Goal: Task Accomplishment & Management: Manage account settings

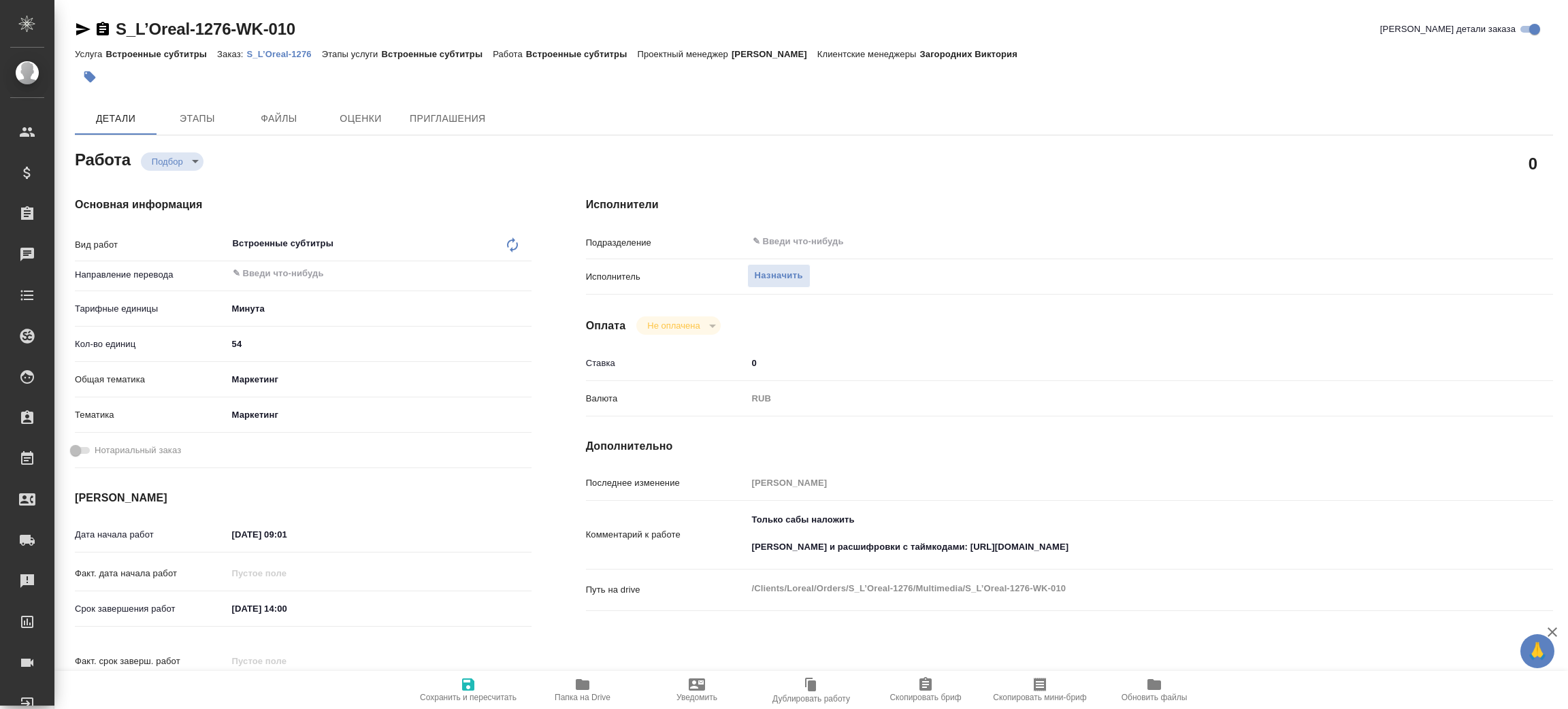
type textarea "x"
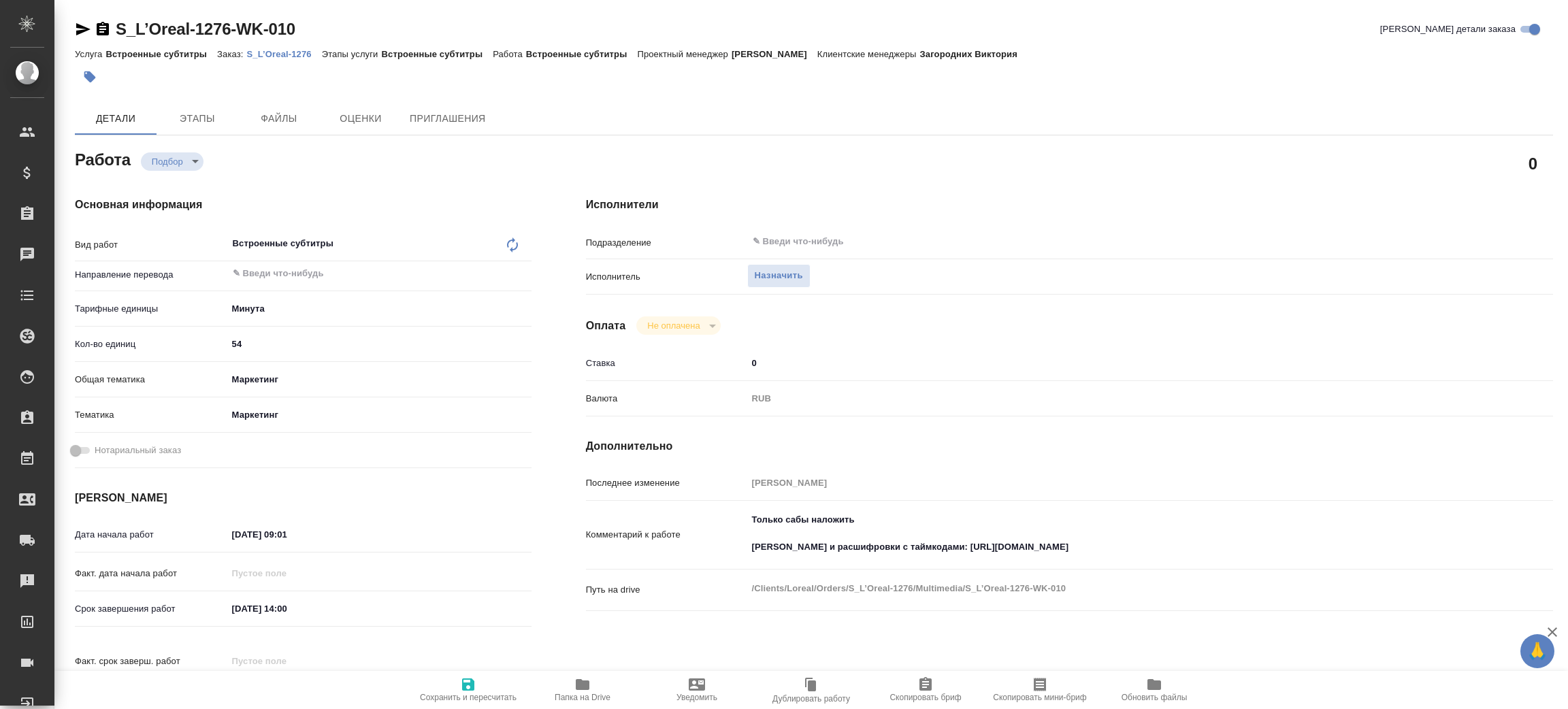
type textarea "x"
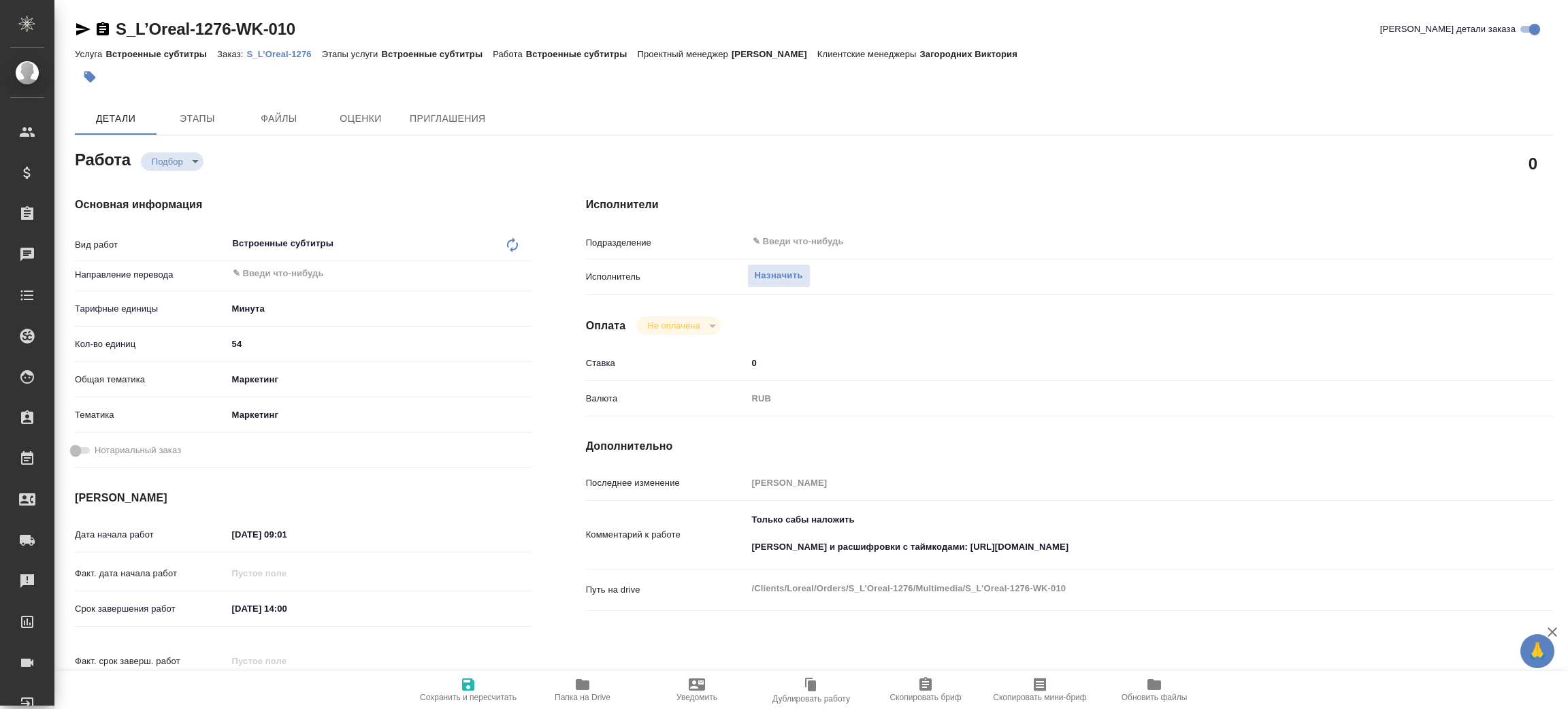
type textarea "x"
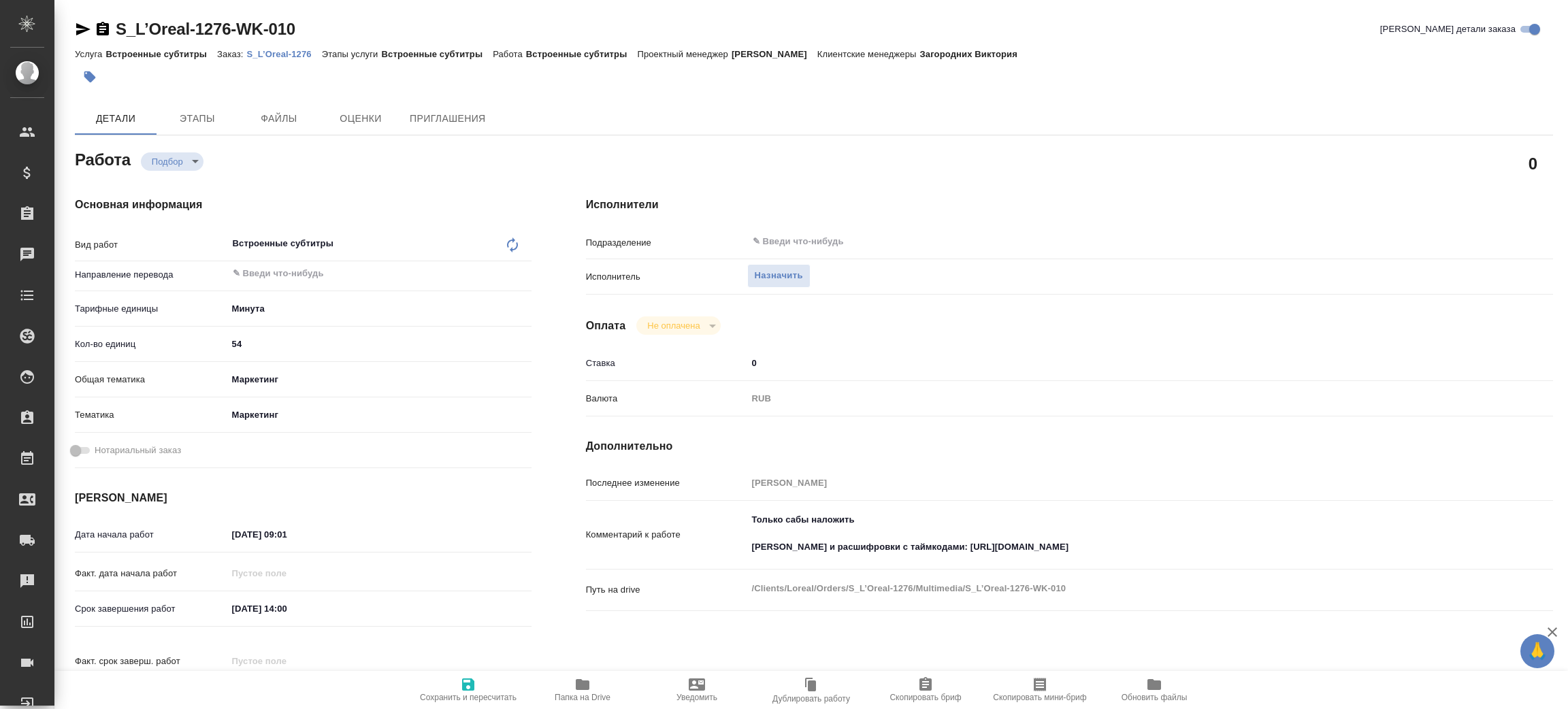
type textarea "x"
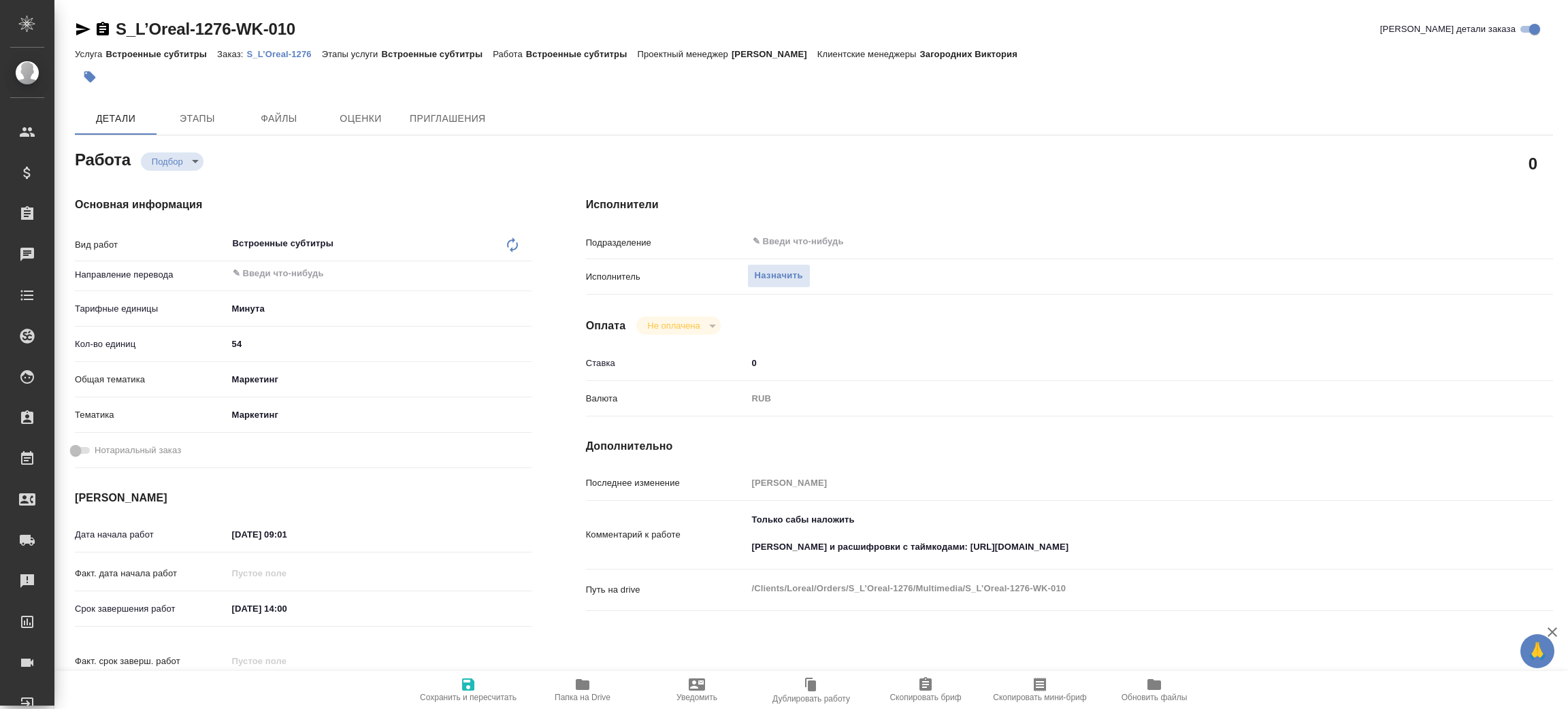
type textarea "x"
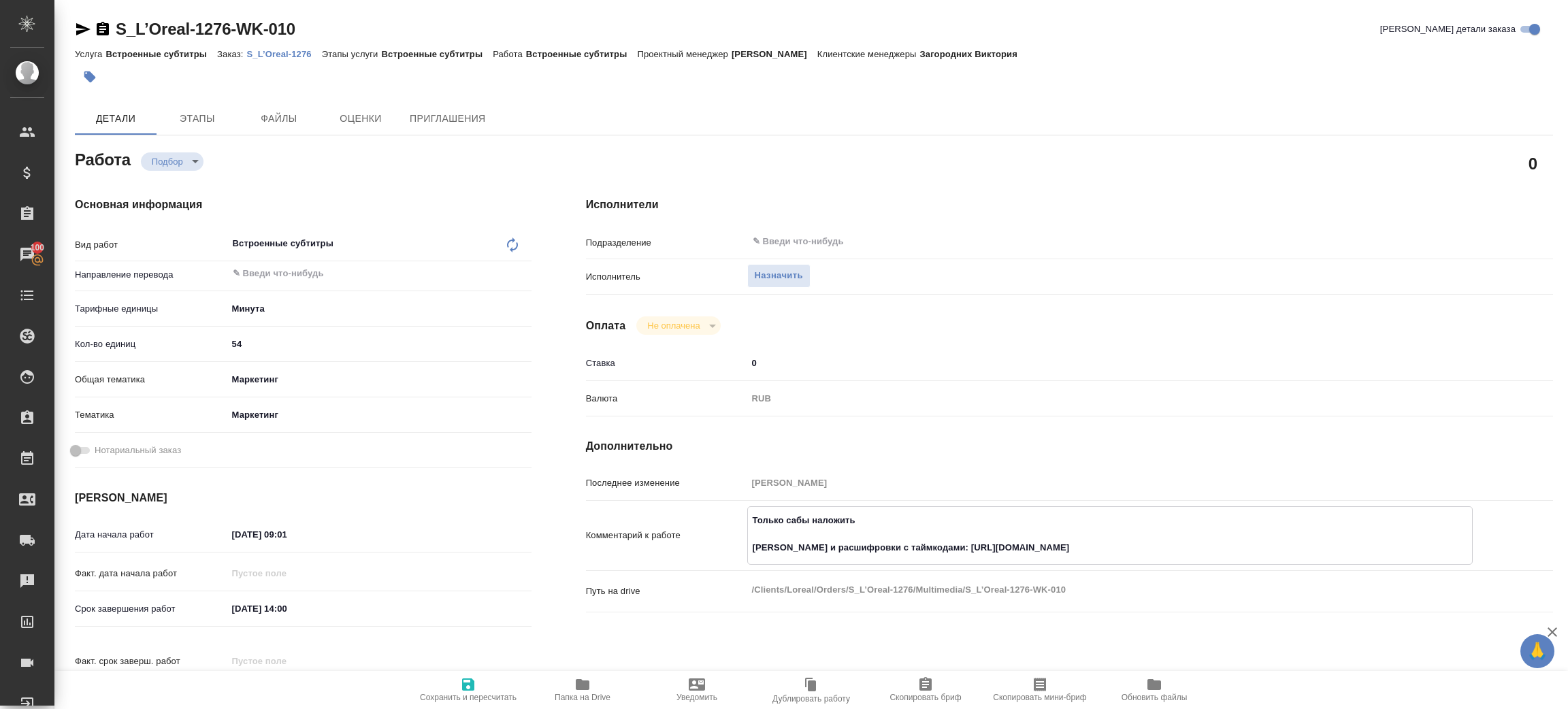
drag, startPoint x: 925, startPoint y: 547, endPoint x: 1072, endPoint y: 538, distance: 147.3
click at [1072, 538] on textarea "Только сабы наложить Ролики и расшифровки с таймкодами: https://drive.awatera.c…" at bounding box center [1110, 534] width 724 height 51
click at [928, 546] on textarea "Только сабы наложить Ролики и расшифровки с таймкодами: https://drive.awatera.c…" at bounding box center [1110, 534] width 724 height 51
click at [928, 547] on textarea "Только сабы наложить Ролики и расшифровки с таймкодами: https://drive.awatera.c…" at bounding box center [1110, 534] width 724 height 51
drag, startPoint x: 929, startPoint y: 550, endPoint x: 1142, endPoint y: 553, distance: 213.0
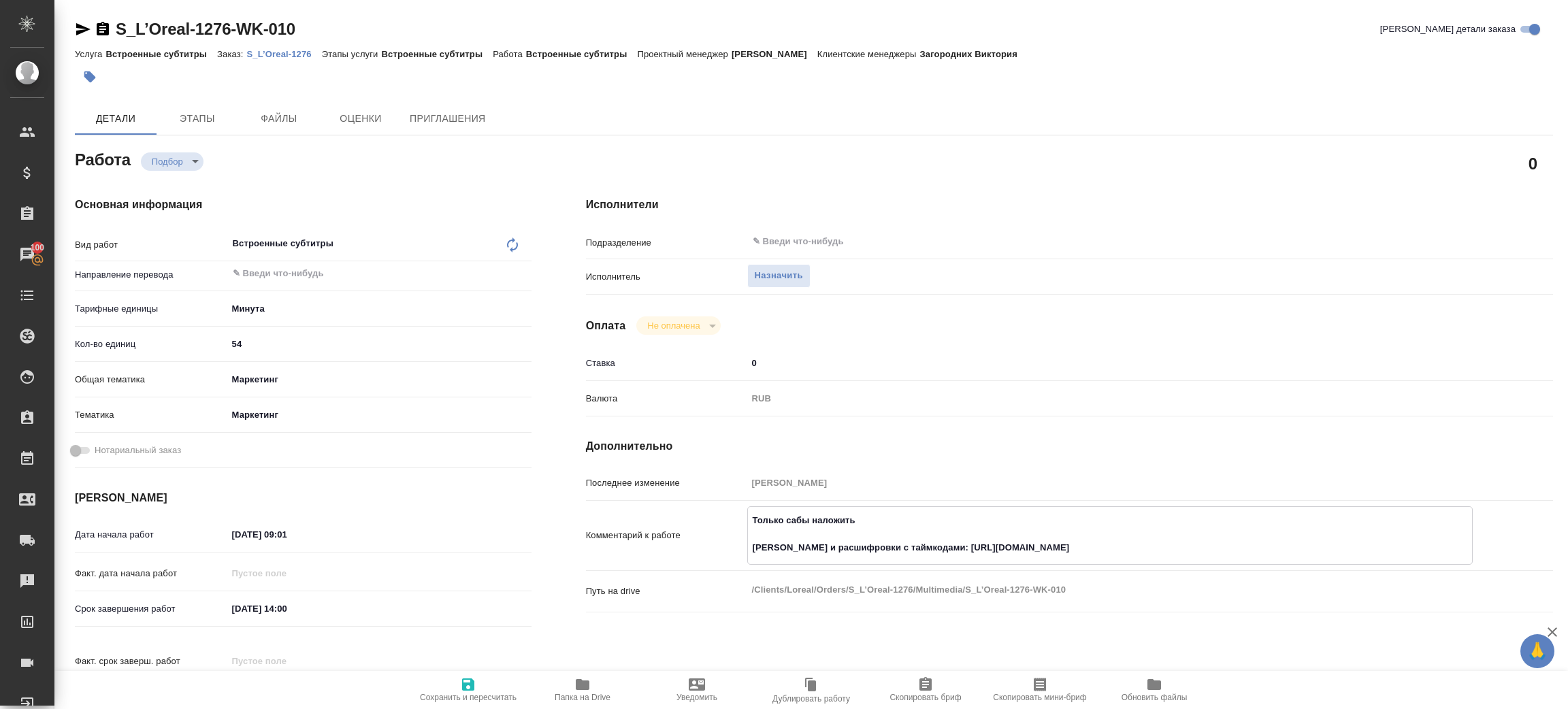
click at [1142, 553] on textarea "Только сабы наложить Ролики и расшифровки с таймкодами: https://drive.awatera.c…" at bounding box center [1110, 534] width 724 height 51
type textarea "x"
click at [279, 49] on p "S_L’Oreal-1276" at bounding box center [284, 54] width 75 height 11
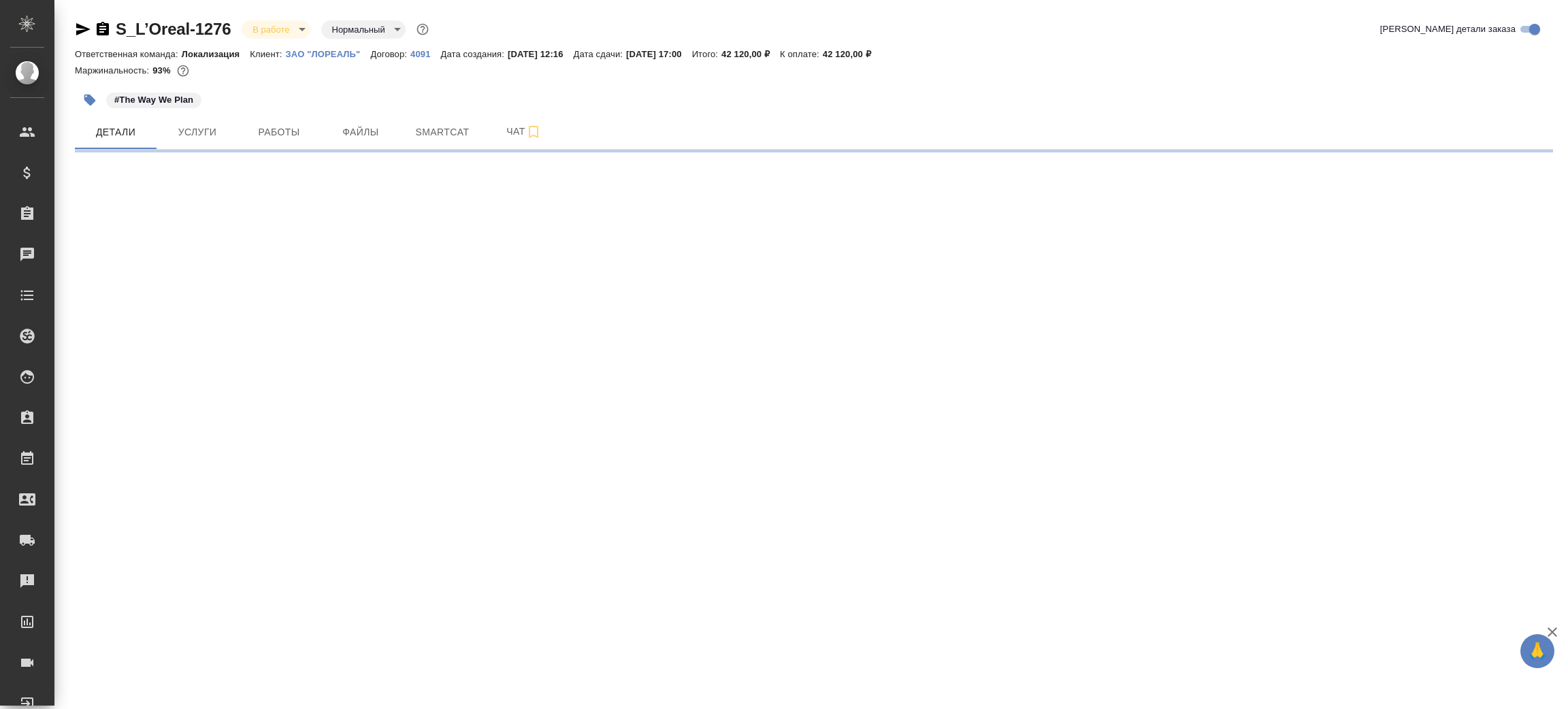
select select "RU"
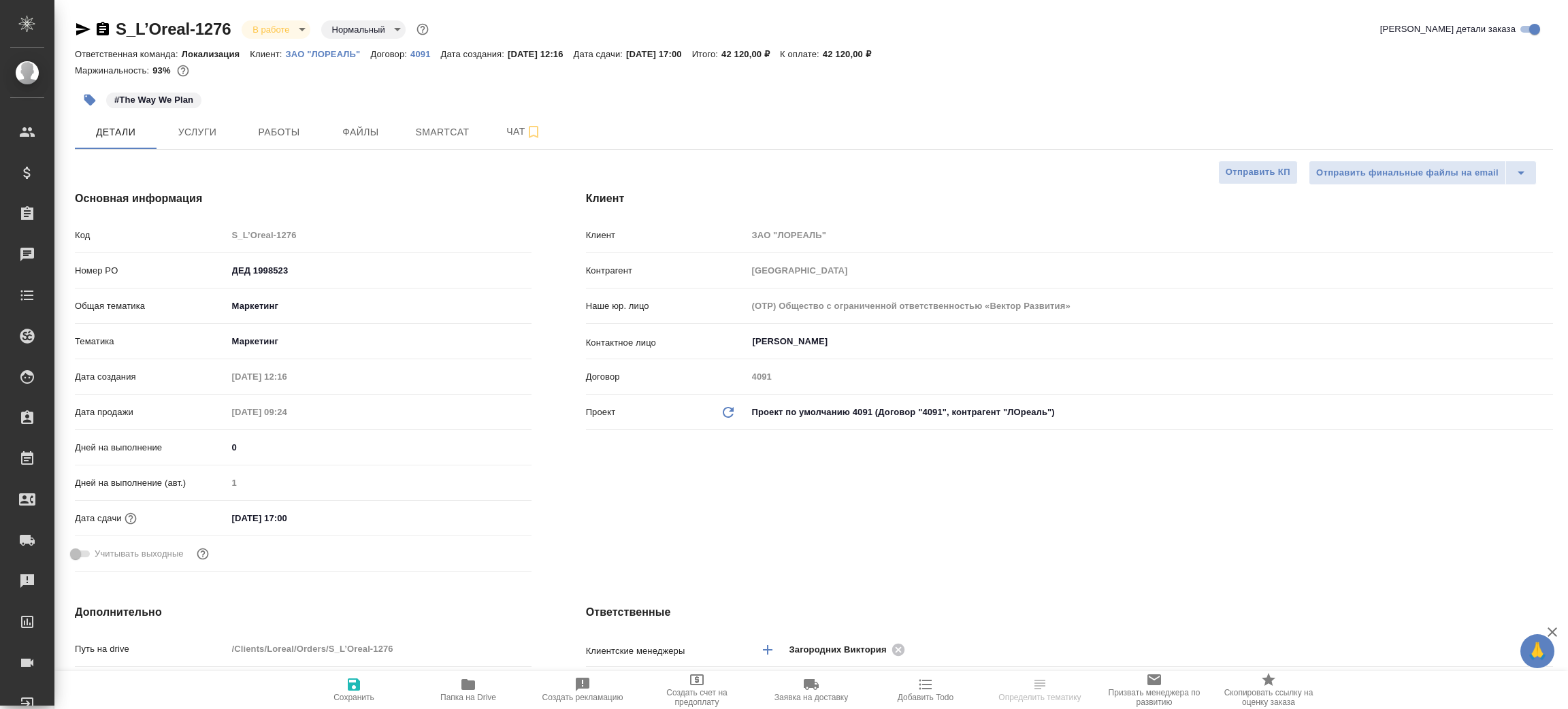
type textarea "x"
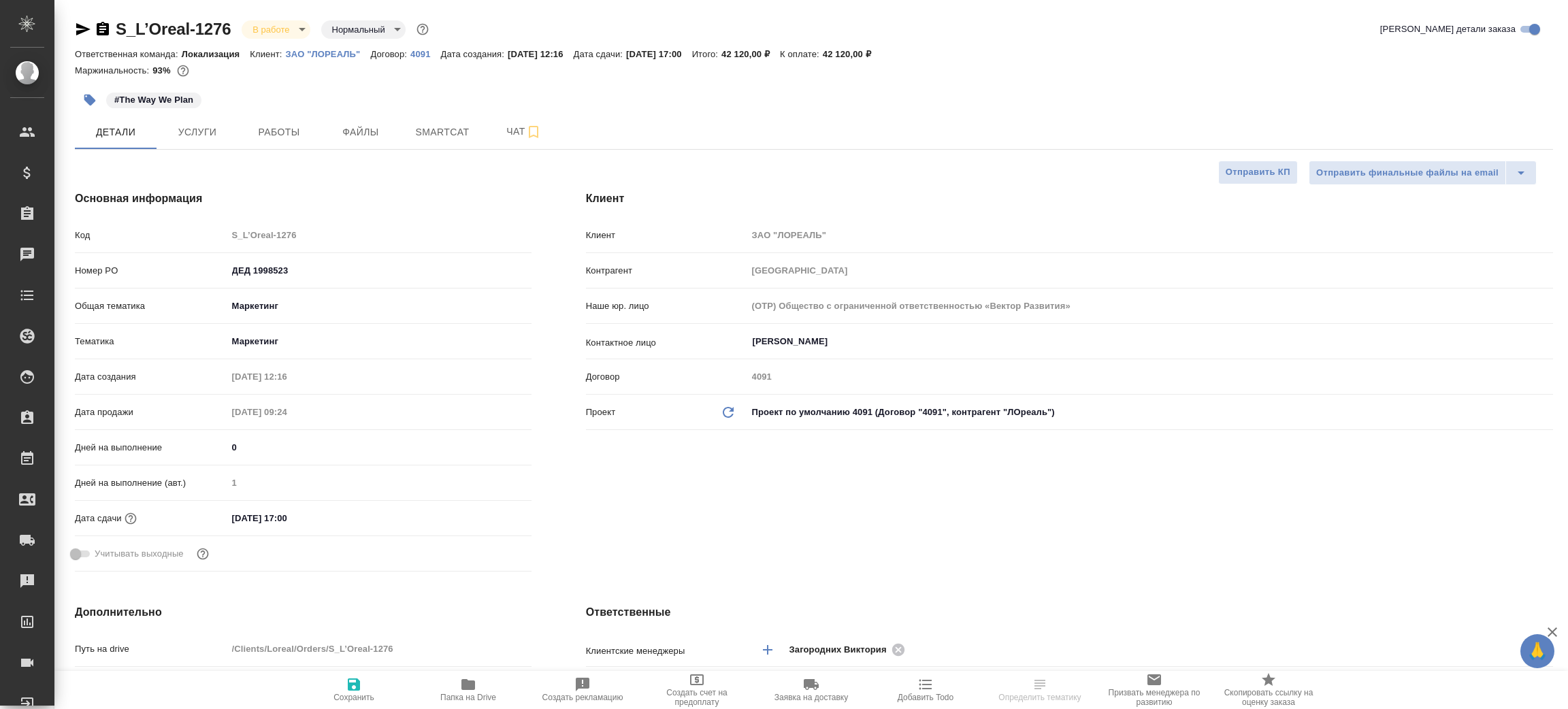
type textarea "x"
type input "[PERSON_NAME]"
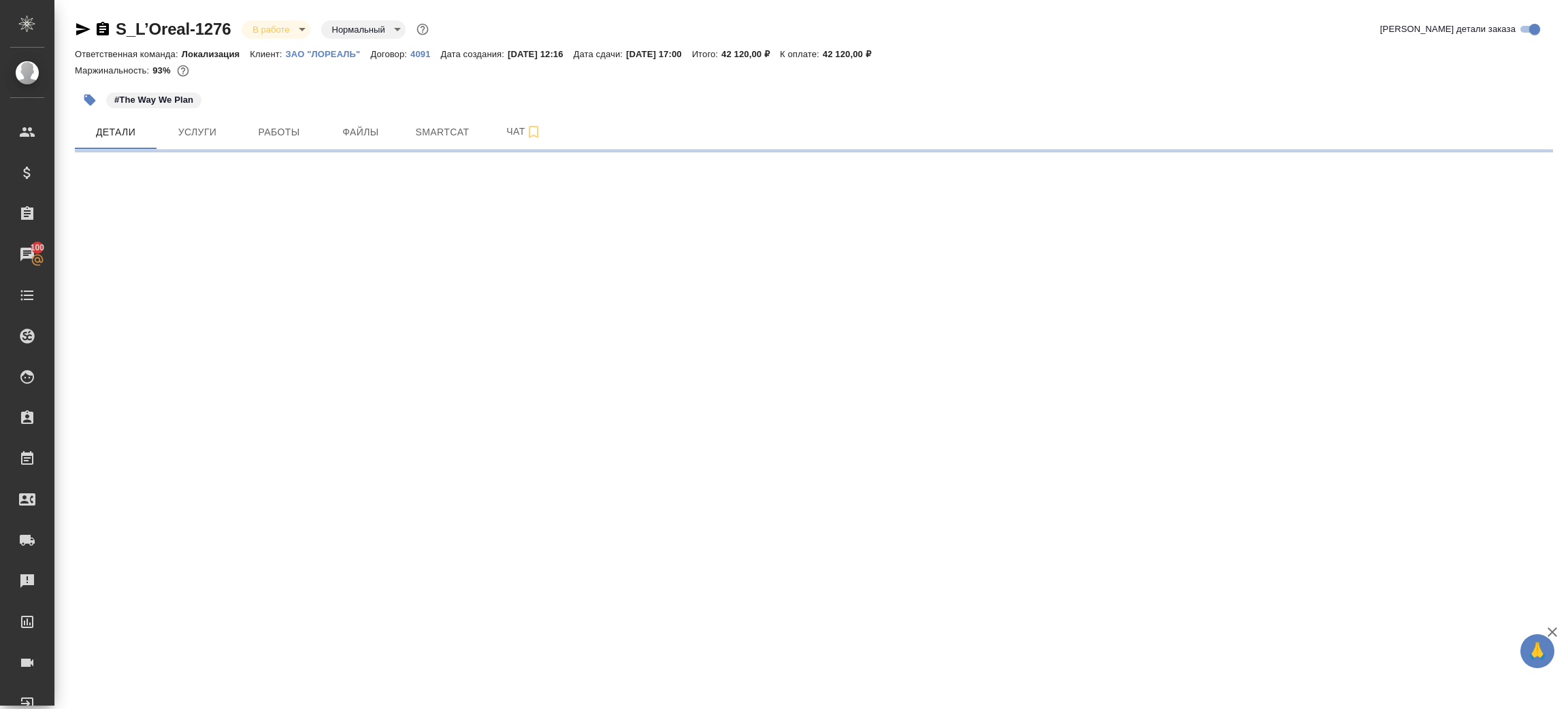
select select "RU"
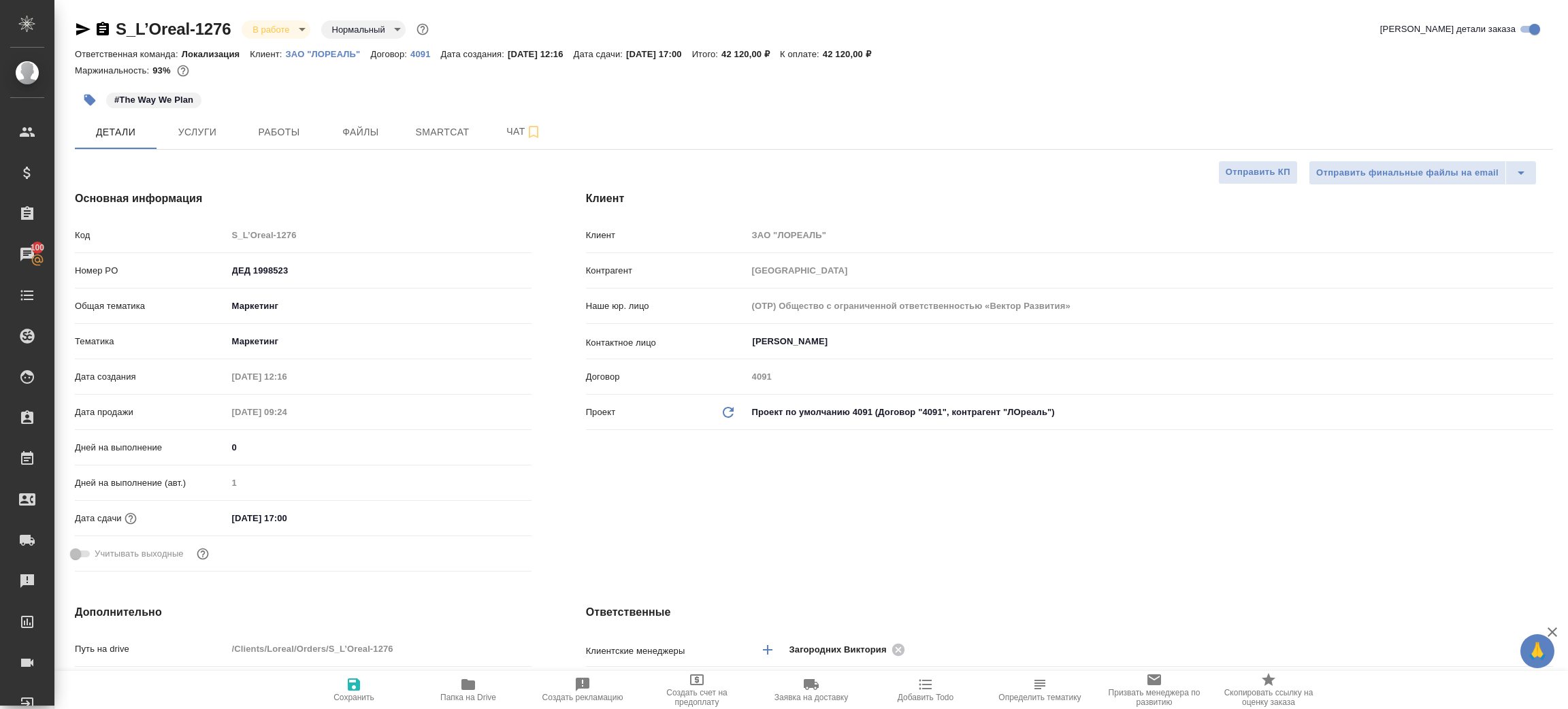
type textarea "x"
click at [252, 695] on div "Сохранить Папка на Drive Создать рекламацию Создать счет на предоплату Заявка н…" at bounding box center [811, 690] width 1514 height 38
click at [480, 683] on span "Папка на Drive" at bounding box center [468, 689] width 98 height 26
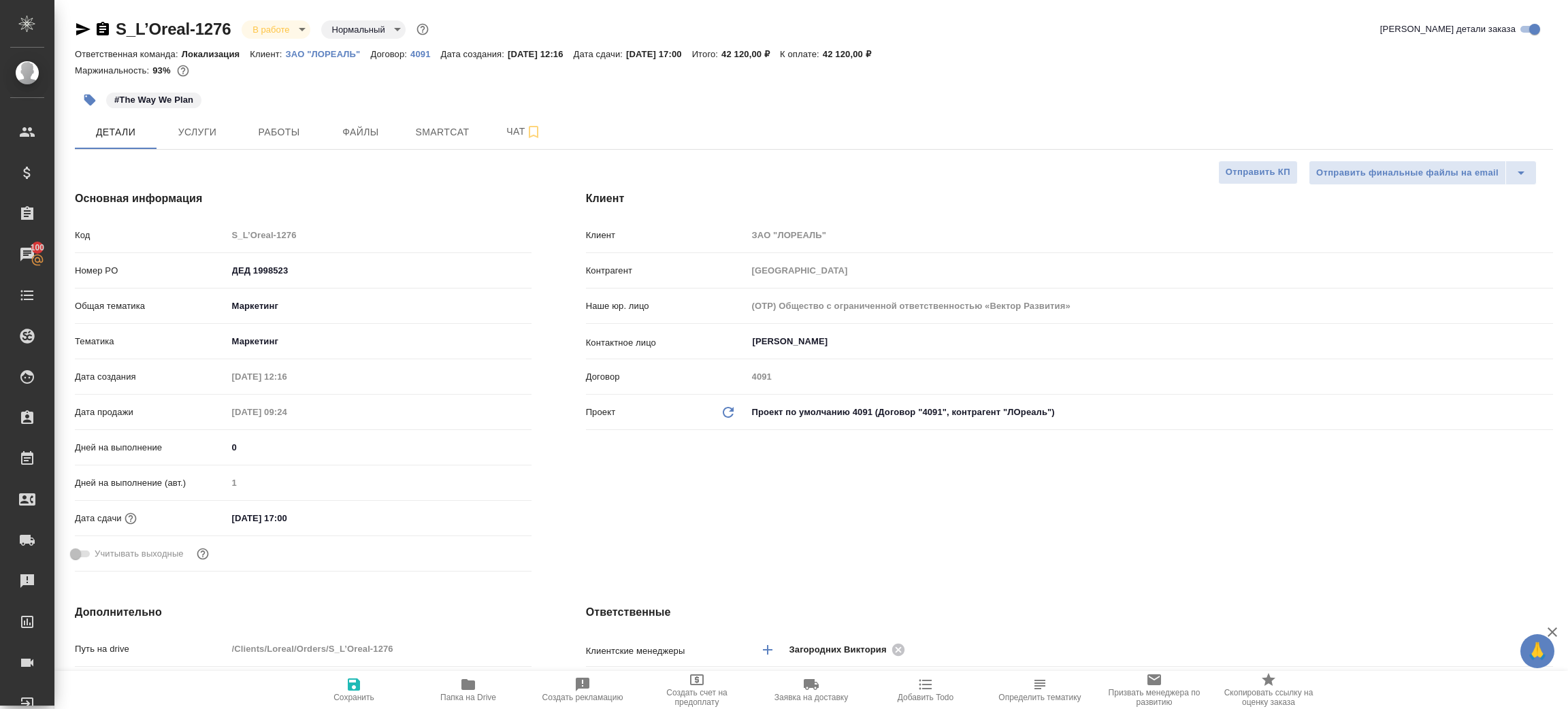
type textarea "x"
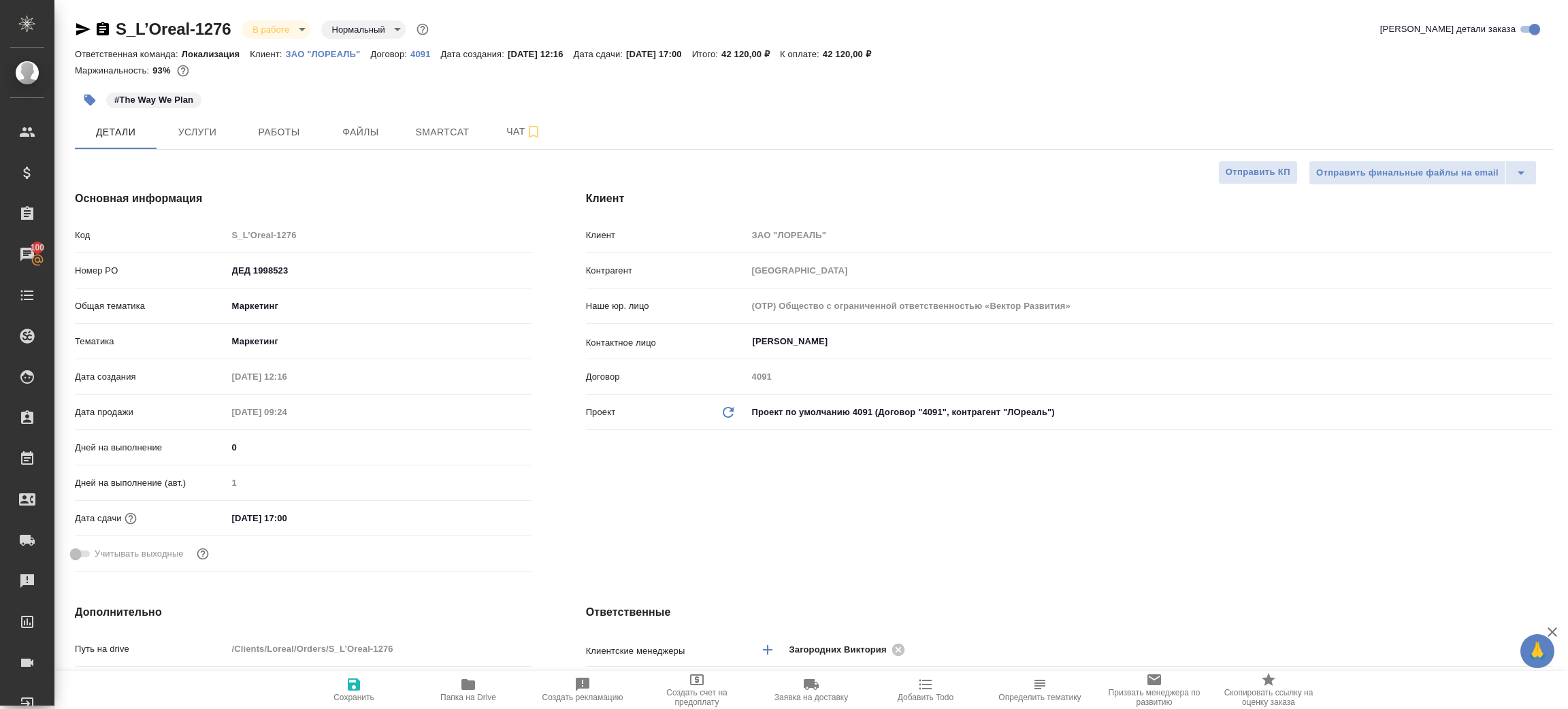
type textarea "x"
